Goal: Information Seeking & Learning: Compare options

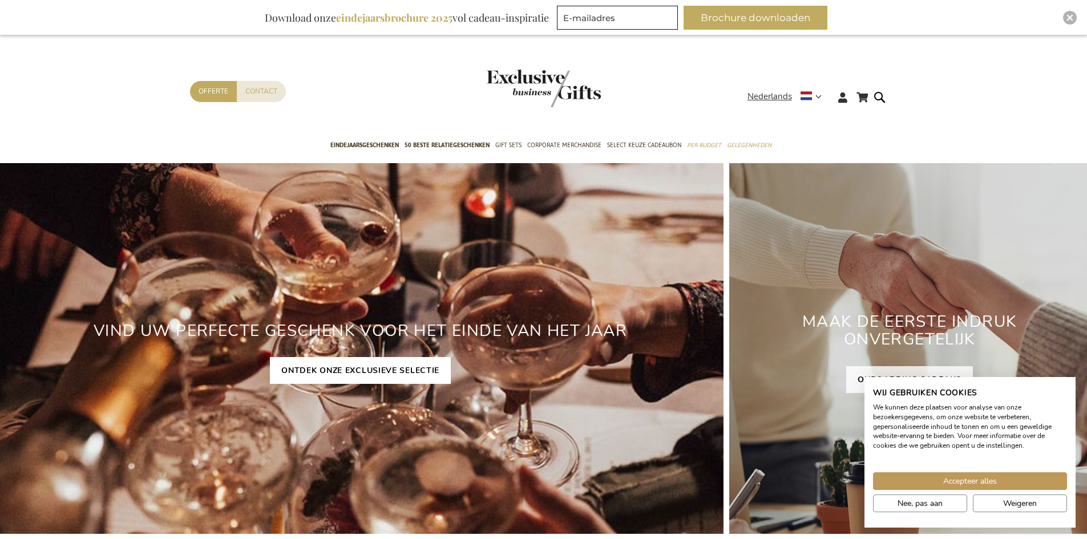
click at [368, 373] on link "ONTDEK ONZE EXCLUSIEVE SELECTIE" at bounding box center [360, 370] width 181 height 27
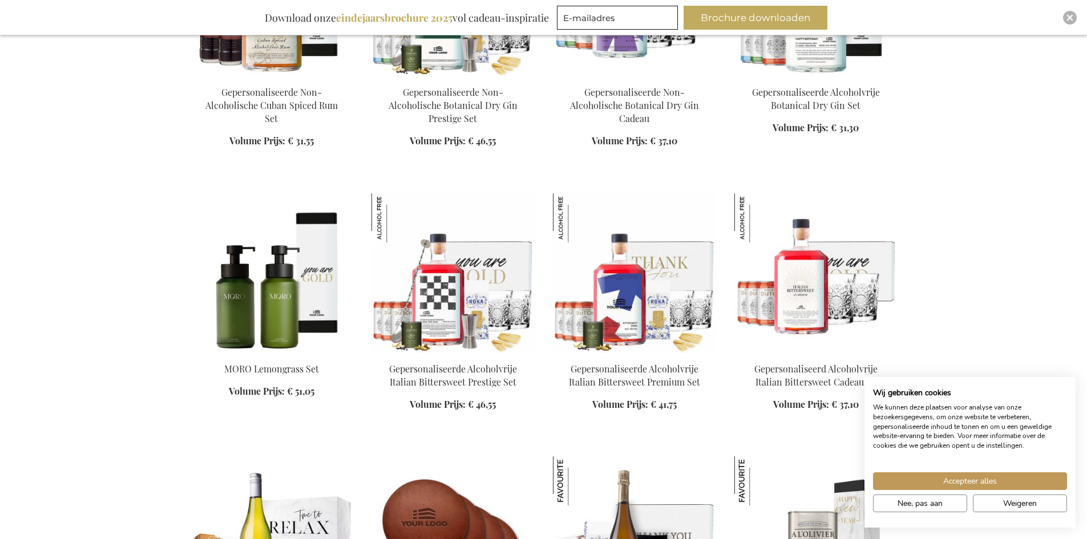
scroll to position [1598, 0]
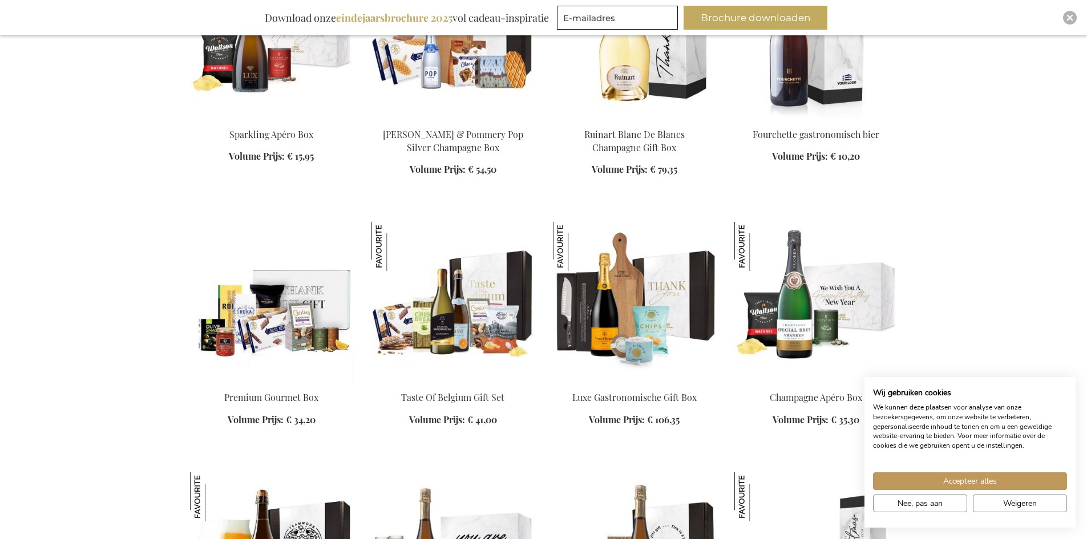
scroll to position [2226, 0]
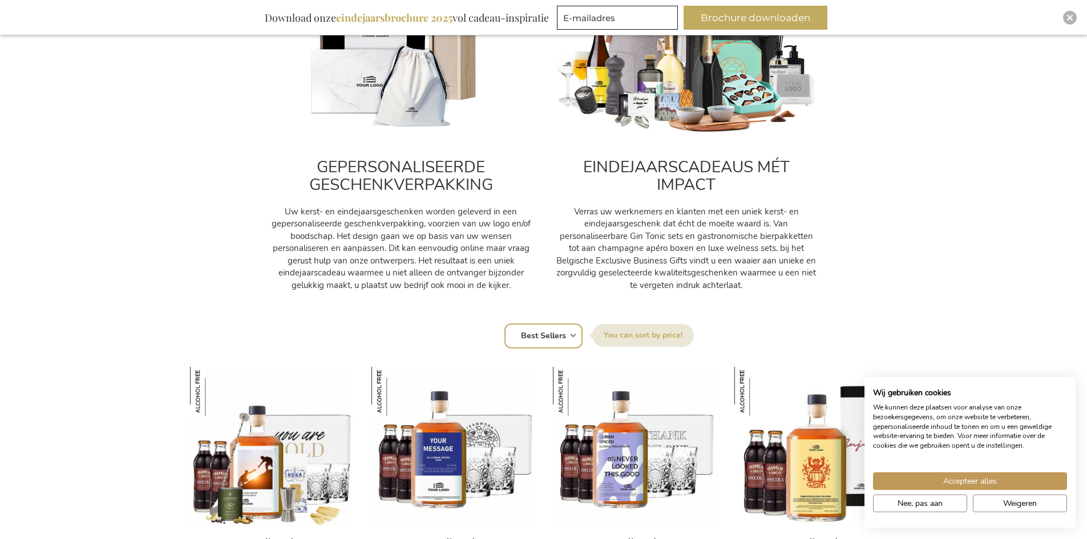
scroll to position [628, 0]
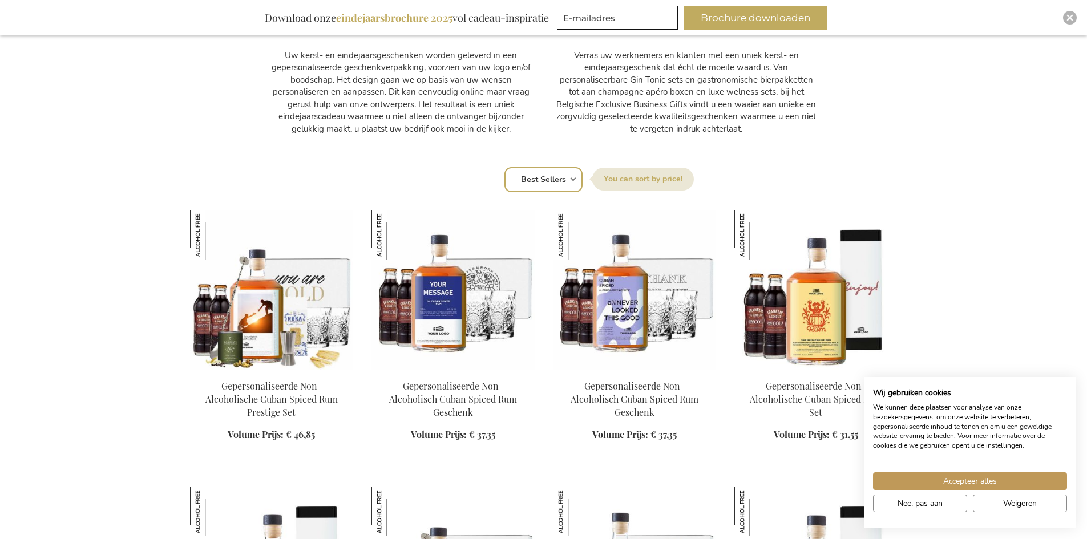
click at [549, 180] on select "Positie Best Sellers Meest bekeken Nieuw Biggest Saving Price: low to high Pric…" at bounding box center [544, 179] width 78 height 25
select select "price_asc"
click at [505, 167] on select "Positie Best Sellers Meest bekeken Nieuw Biggest Saving Price: low to high Pric…" at bounding box center [544, 179] width 78 height 25
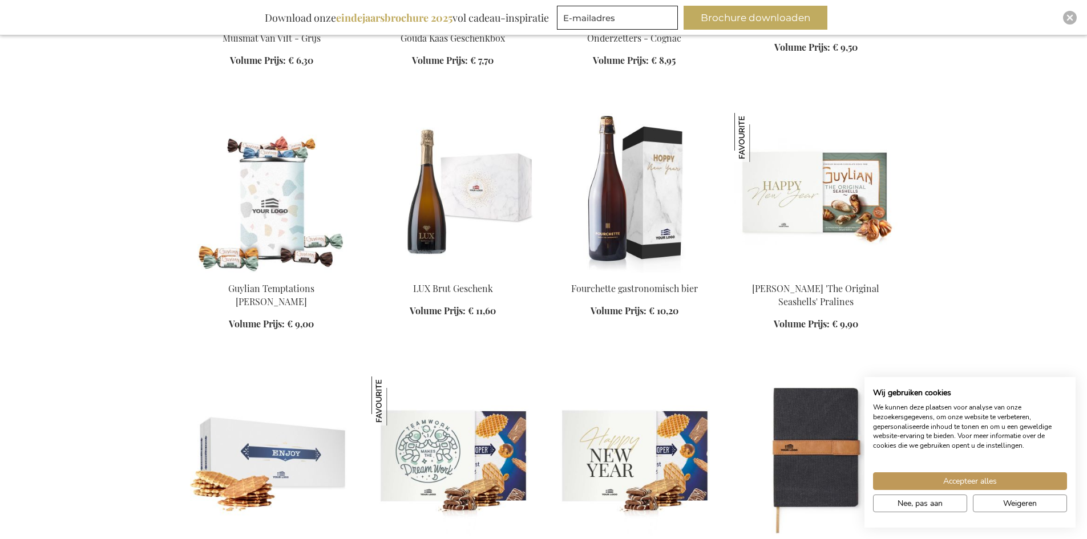
scroll to position [1199, 0]
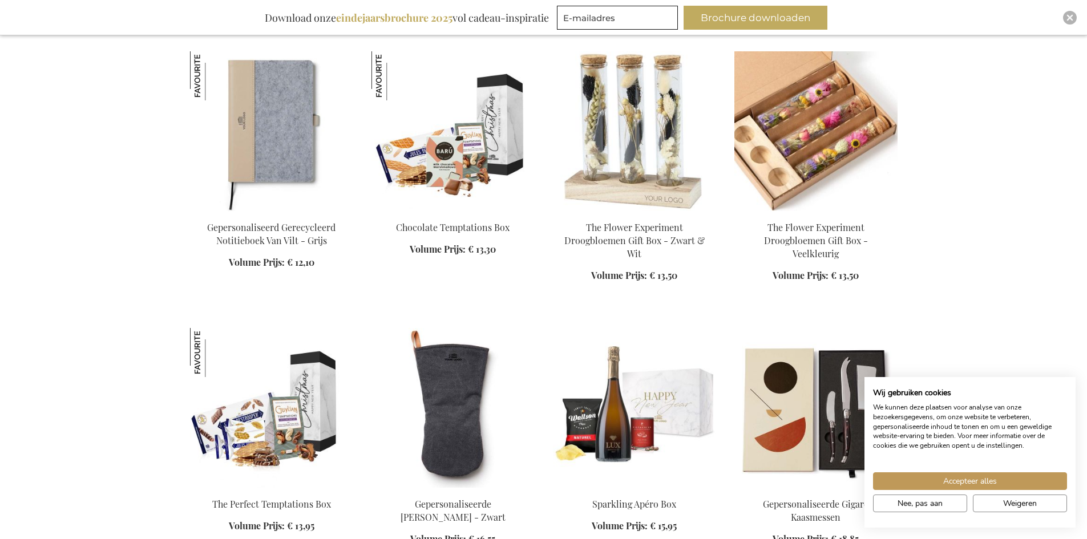
scroll to position [1655, 0]
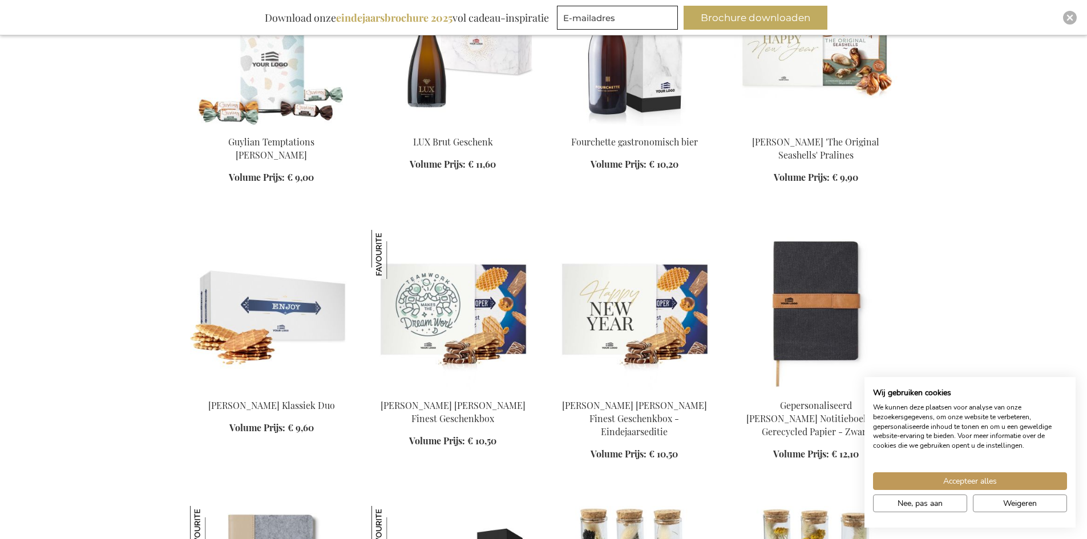
scroll to position [1027, 0]
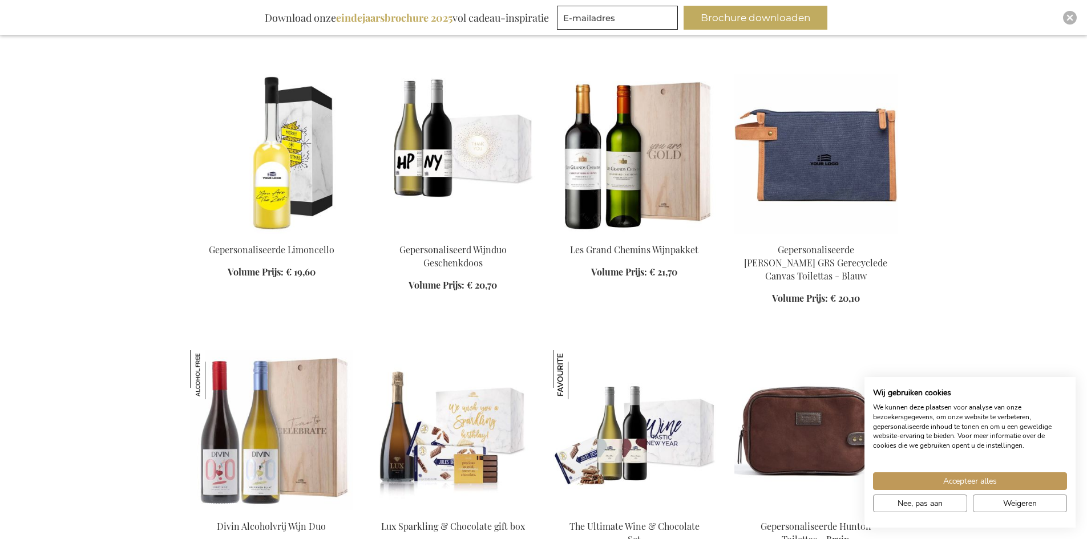
scroll to position [3082, 0]
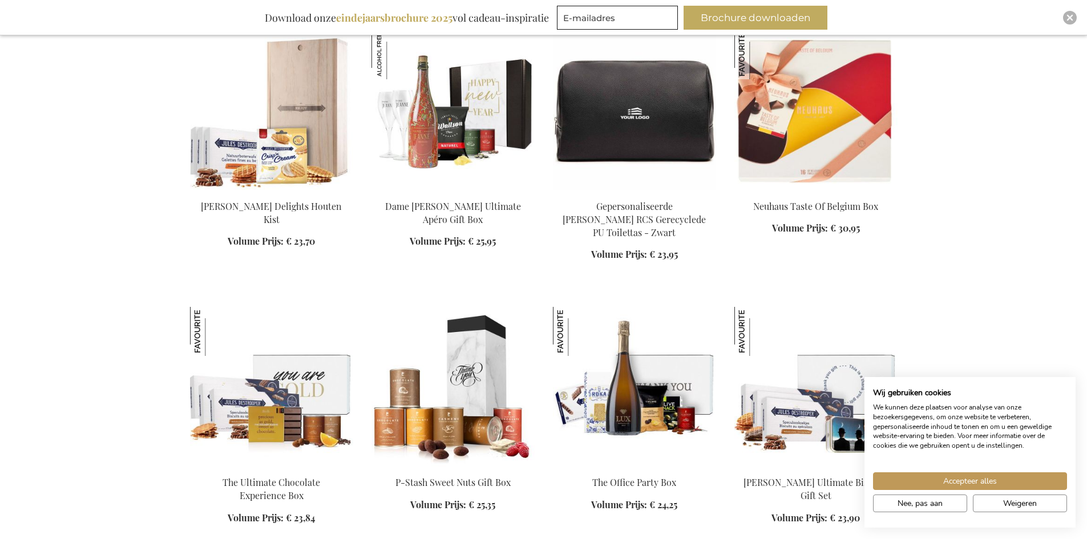
scroll to position [3767, 0]
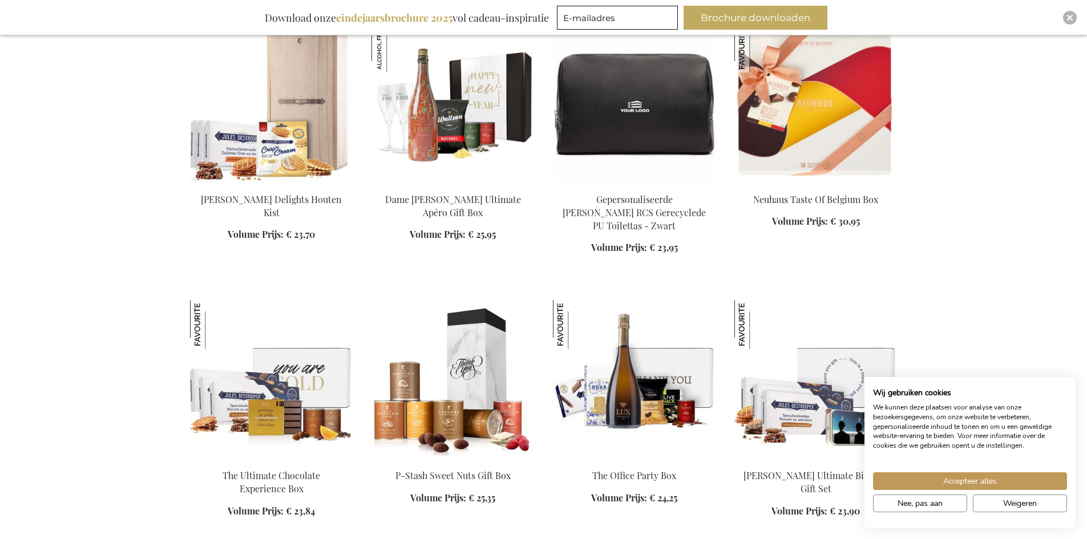
click at [264, 376] on img at bounding box center [271, 380] width 163 height 160
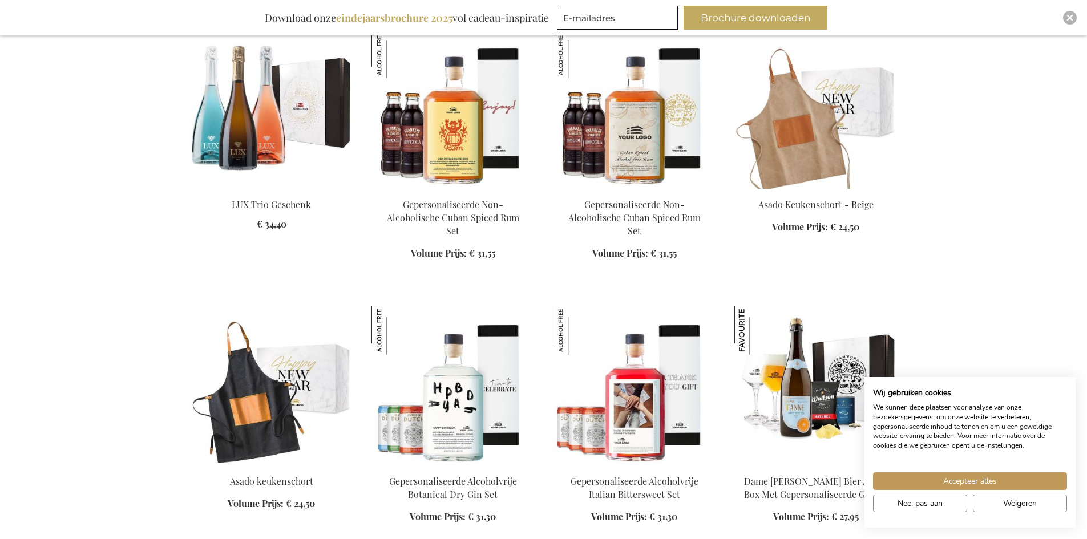
scroll to position [953, 0]
